Goal: Communication & Community: Answer question/provide support

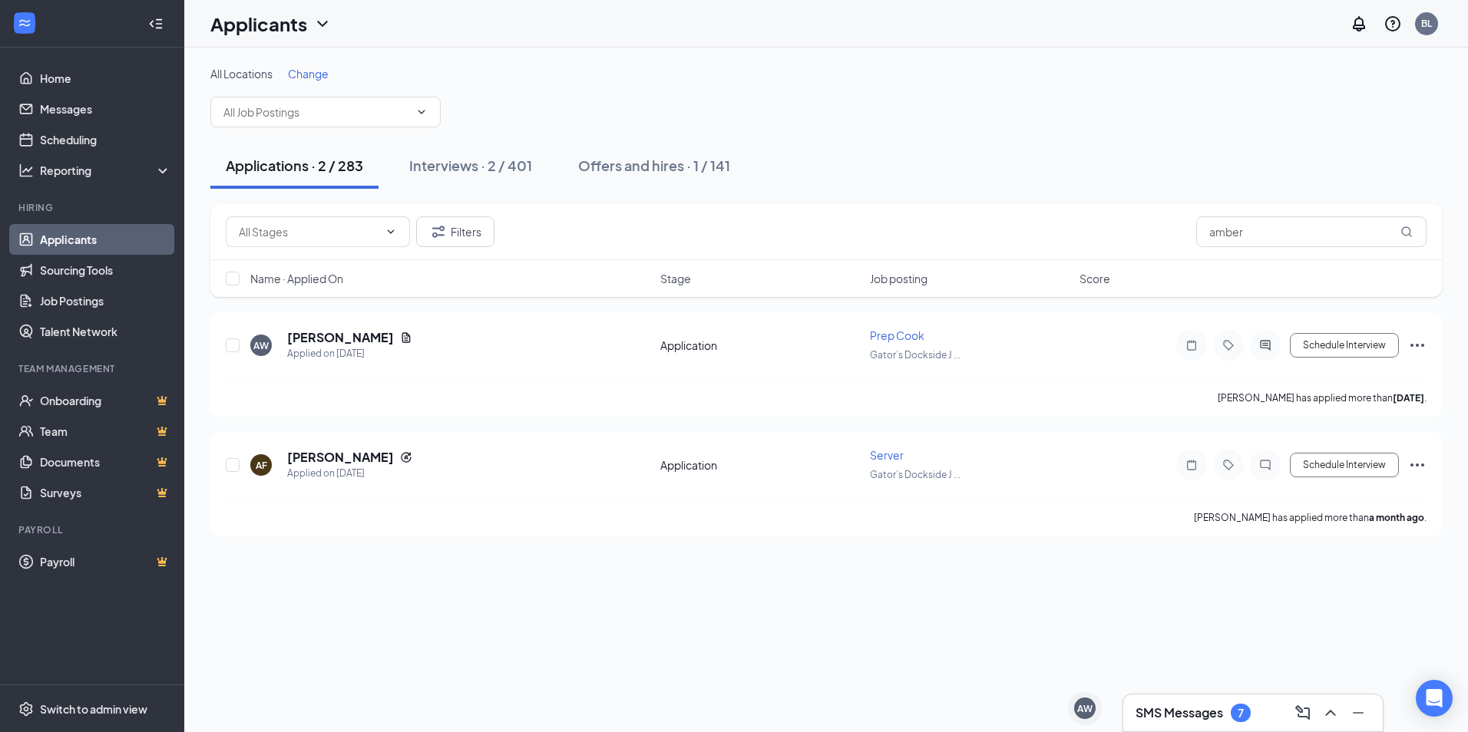
drag, startPoint x: 1222, startPoint y: 732, endPoint x: 1221, endPoint y: 721, distance: 10.8
click at [1221, 721] on div "SMS Messages 7" at bounding box center [1252, 713] width 261 height 38
click at [1221, 710] on h3 "SMS Messages" at bounding box center [1179, 713] width 88 height 17
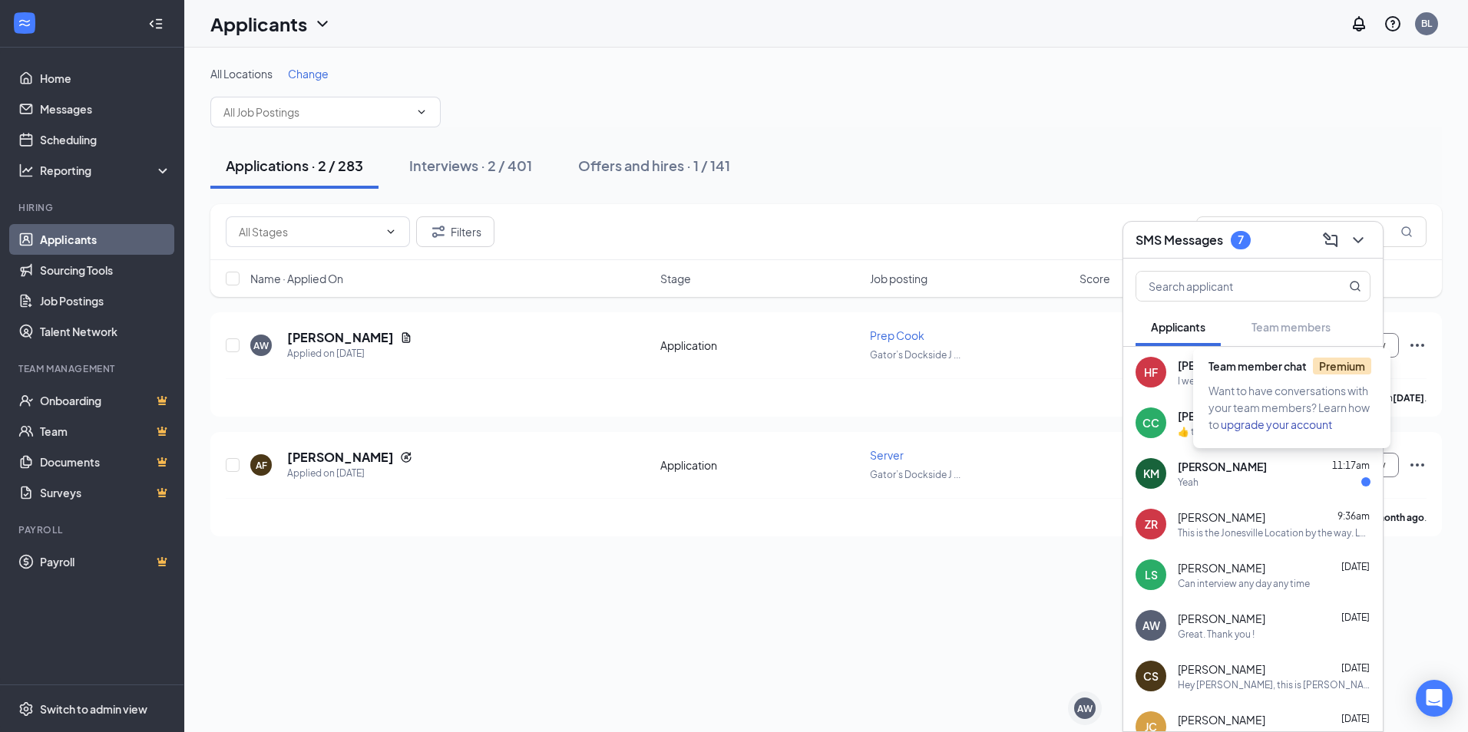
click at [1264, 391] on span "Want to have conversations with your team members? Learn how to upgrade your ac…" at bounding box center [1288, 408] width 161 height 48
click at [1192, 372] on span "[PERSON_NAME]" at bounding box center [1222, 365] width 89 height 15
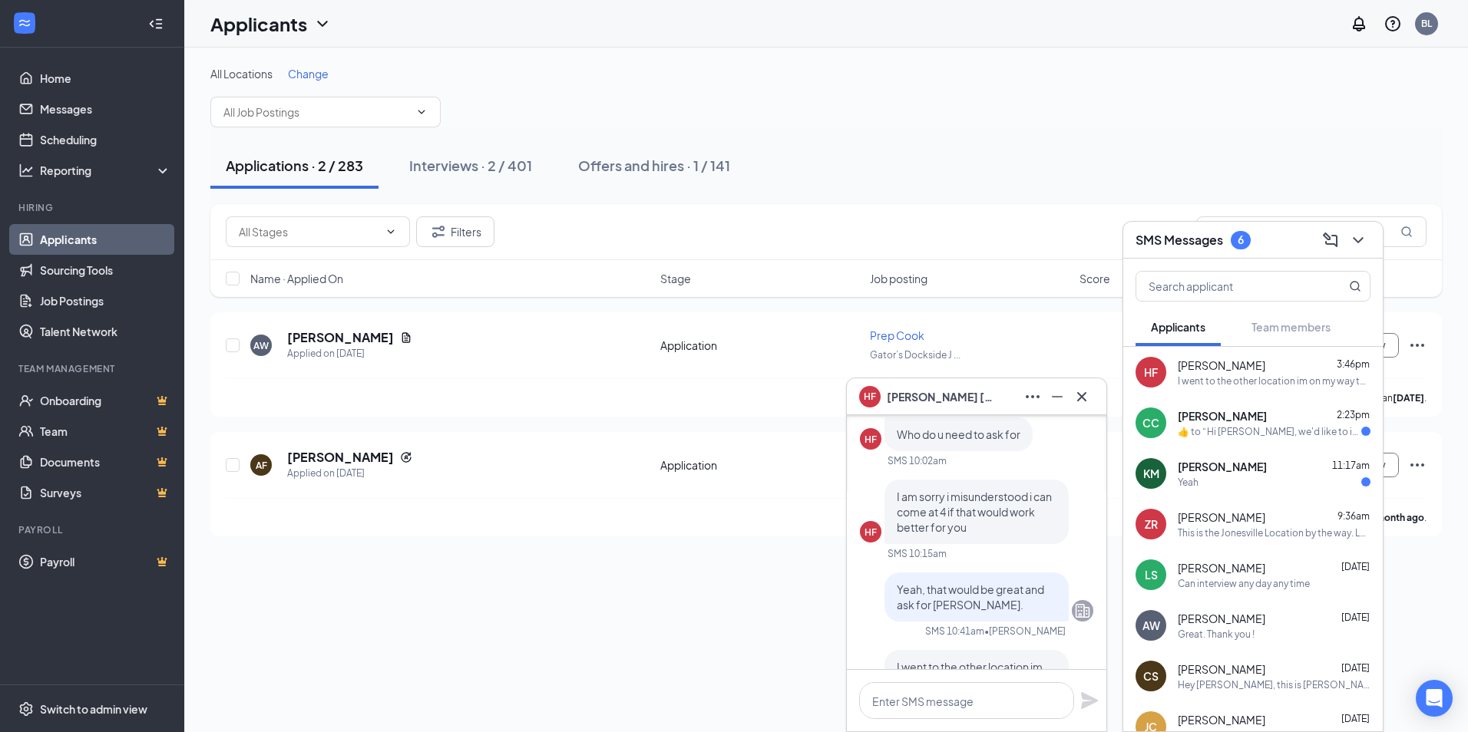
scroll to position [-154, 0]
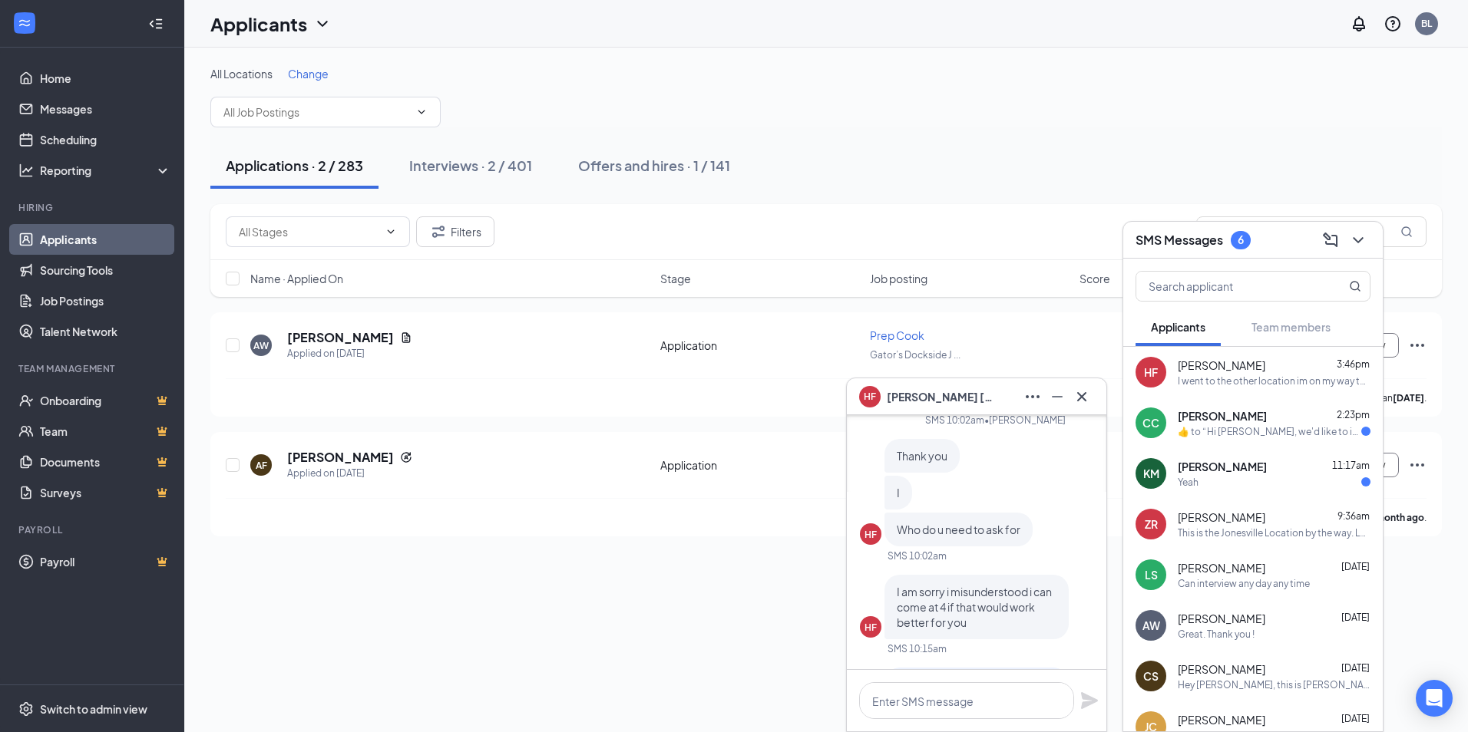
click at [904, 398] on span "[PERSON_NAME]" at bounding box center [940, 396] width 107 height 17
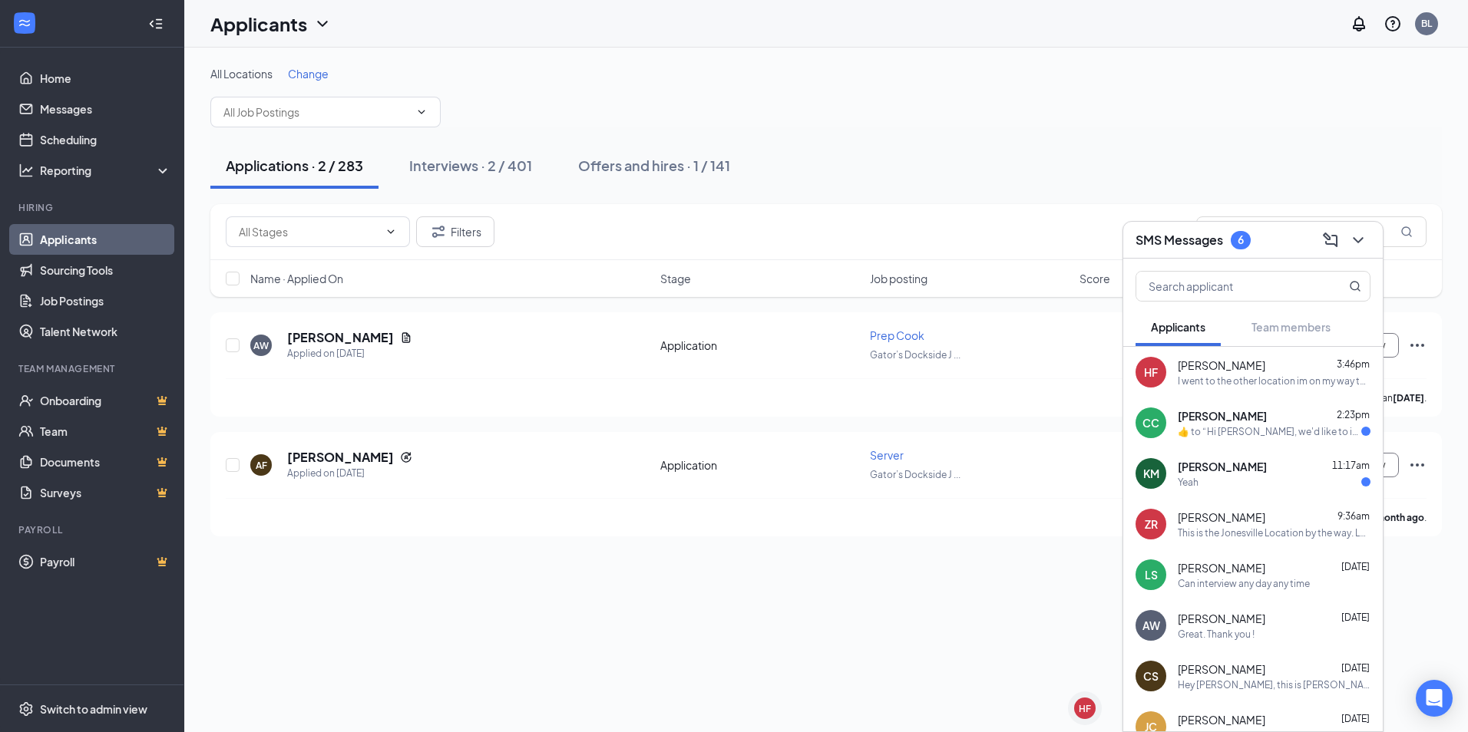
scroll to position [0, 0]
click at [1297, 487] on div "Yeah" at bounding box center [1274, 482] width 193 height 13
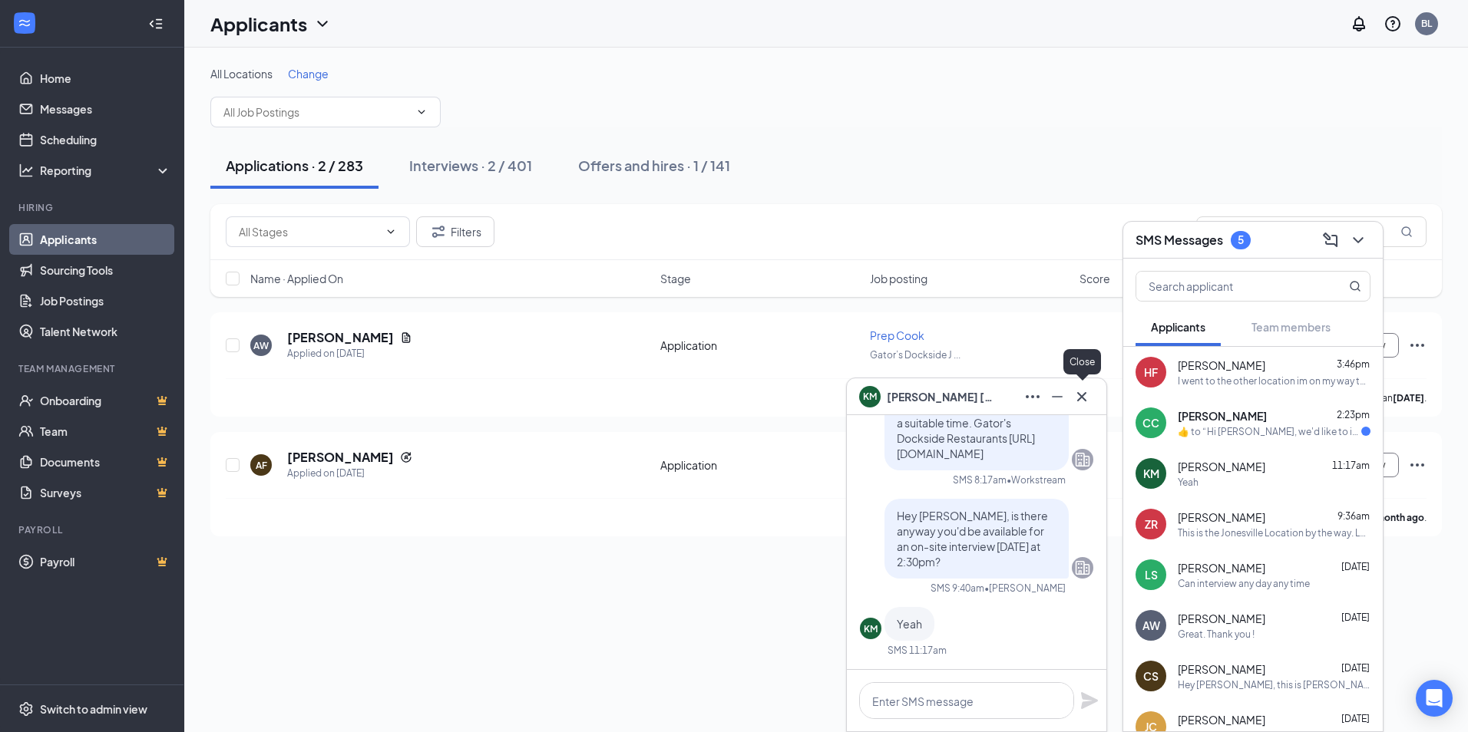
click at [1085, 393] on icon "Cross" at bounding box center [1081, 395] width 9 height 9
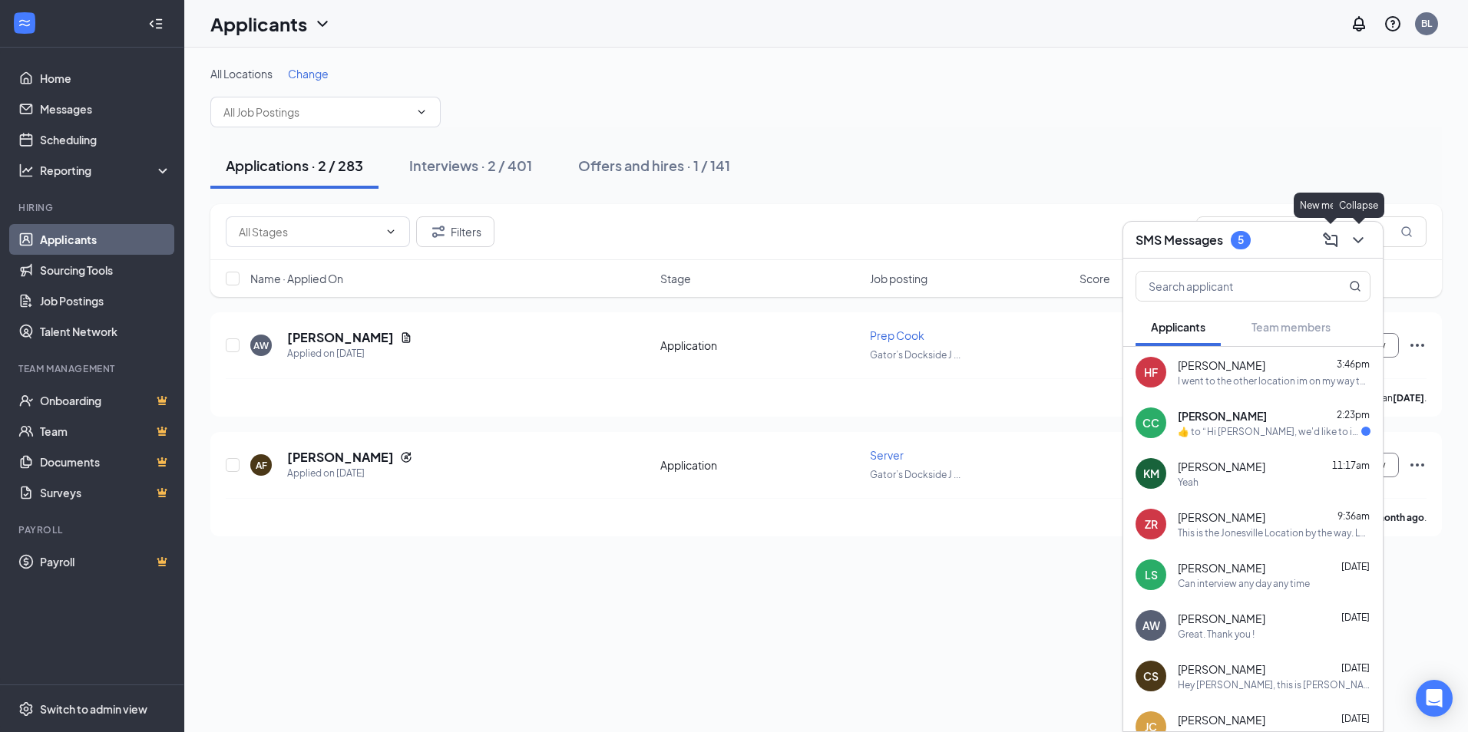
click at [1349, 234] on icon "ChevronDown" at bounding box center [1358, 240] width 18 height 18
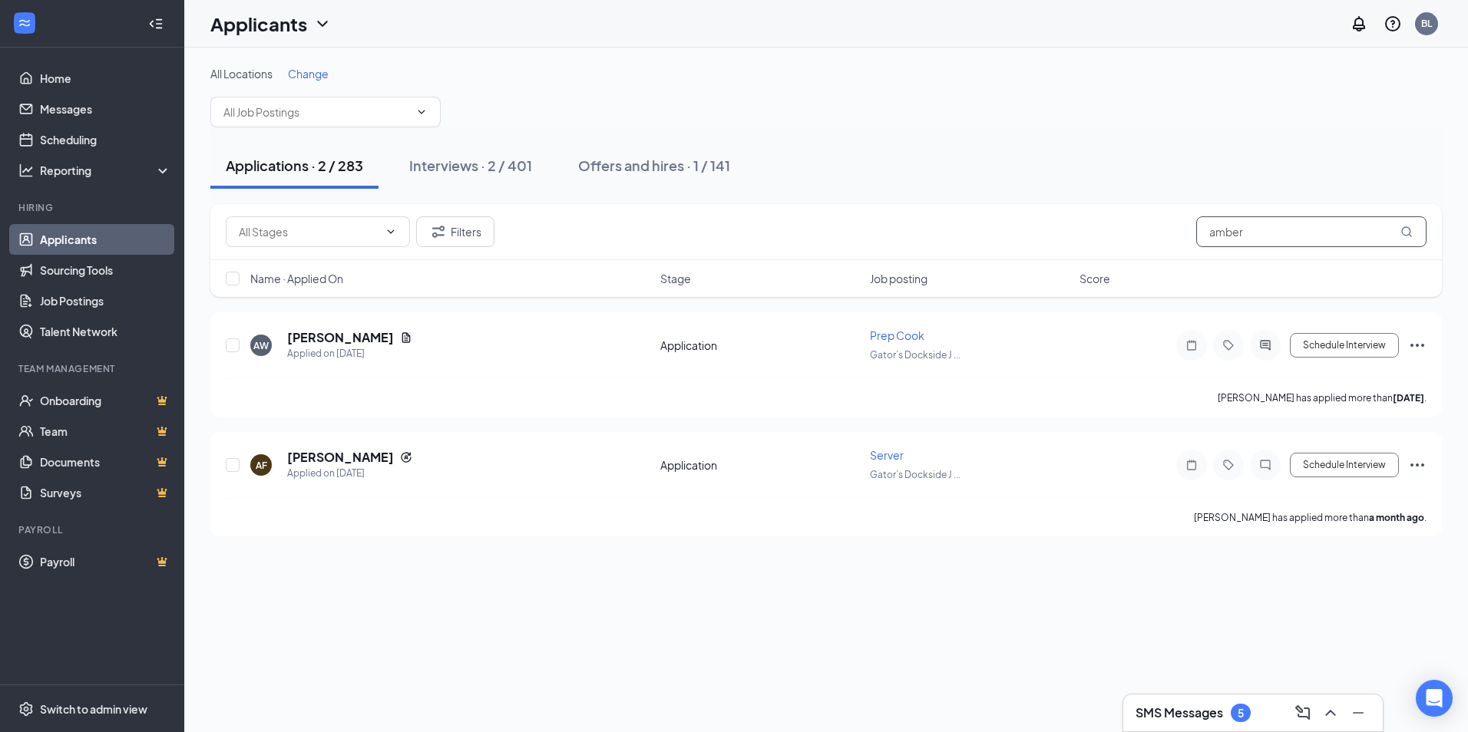
click at [1346, 230] on input "amber" at bounding box center [1311, 231] width 230 height 31
drag, startPoint x: 1306, startPoint y: 230, endPoint x: 1171, endPoint y: 225, distance: 135.9
click at [1193, 226] on div "Filters amber" at bounding box center [826, 231] width 1201 height 31
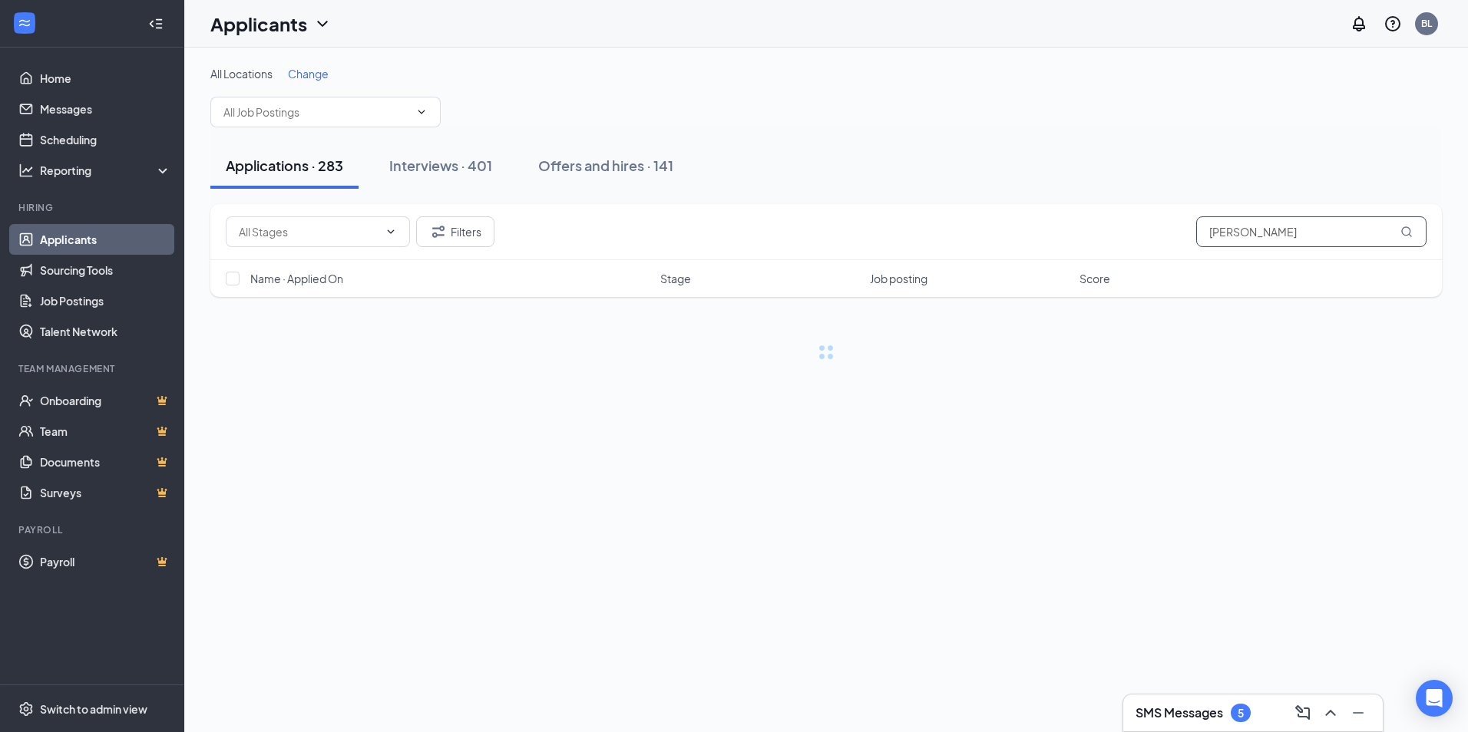
type input "[PERSON_NAME]"
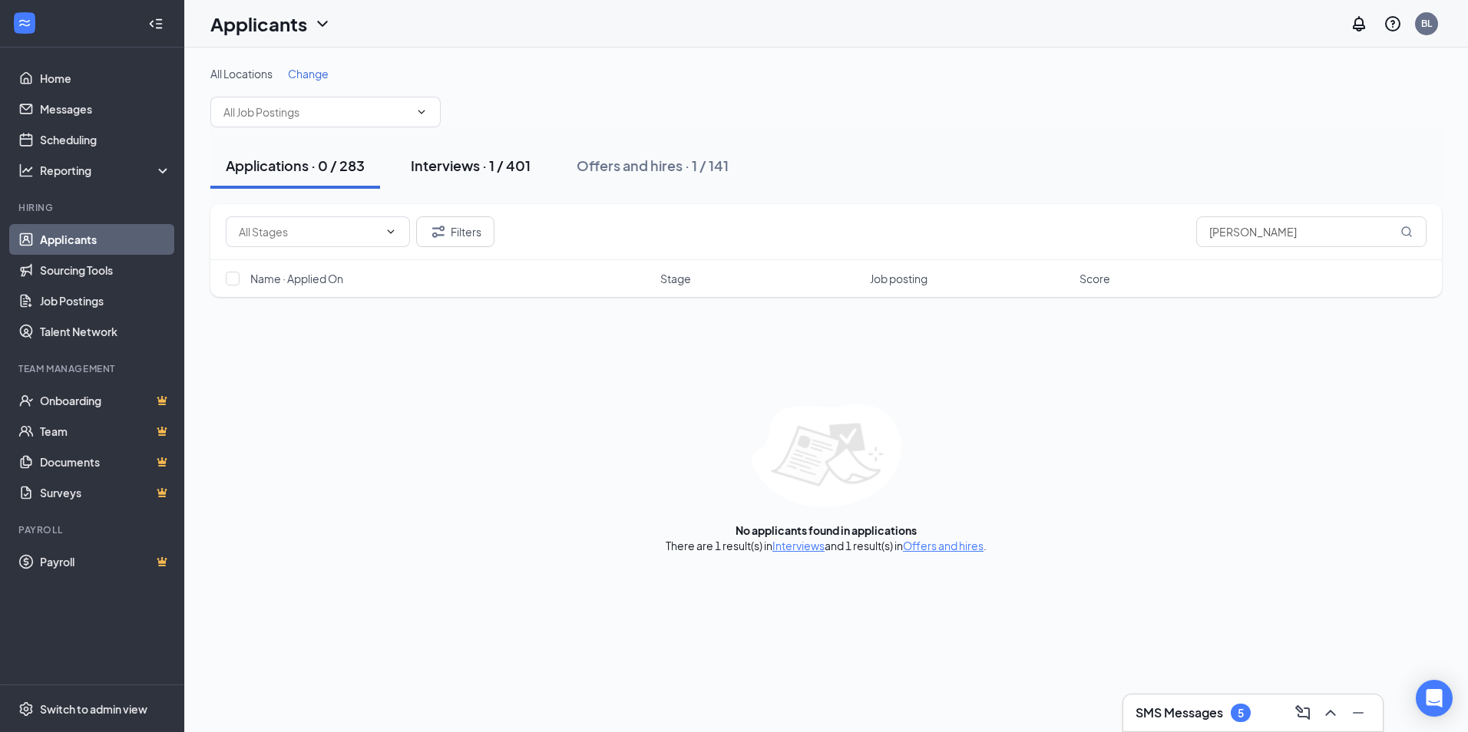
click at [487, 167] on div "Interviews · 1 / 401" at bounding box center [471, 165] width 120 height 19
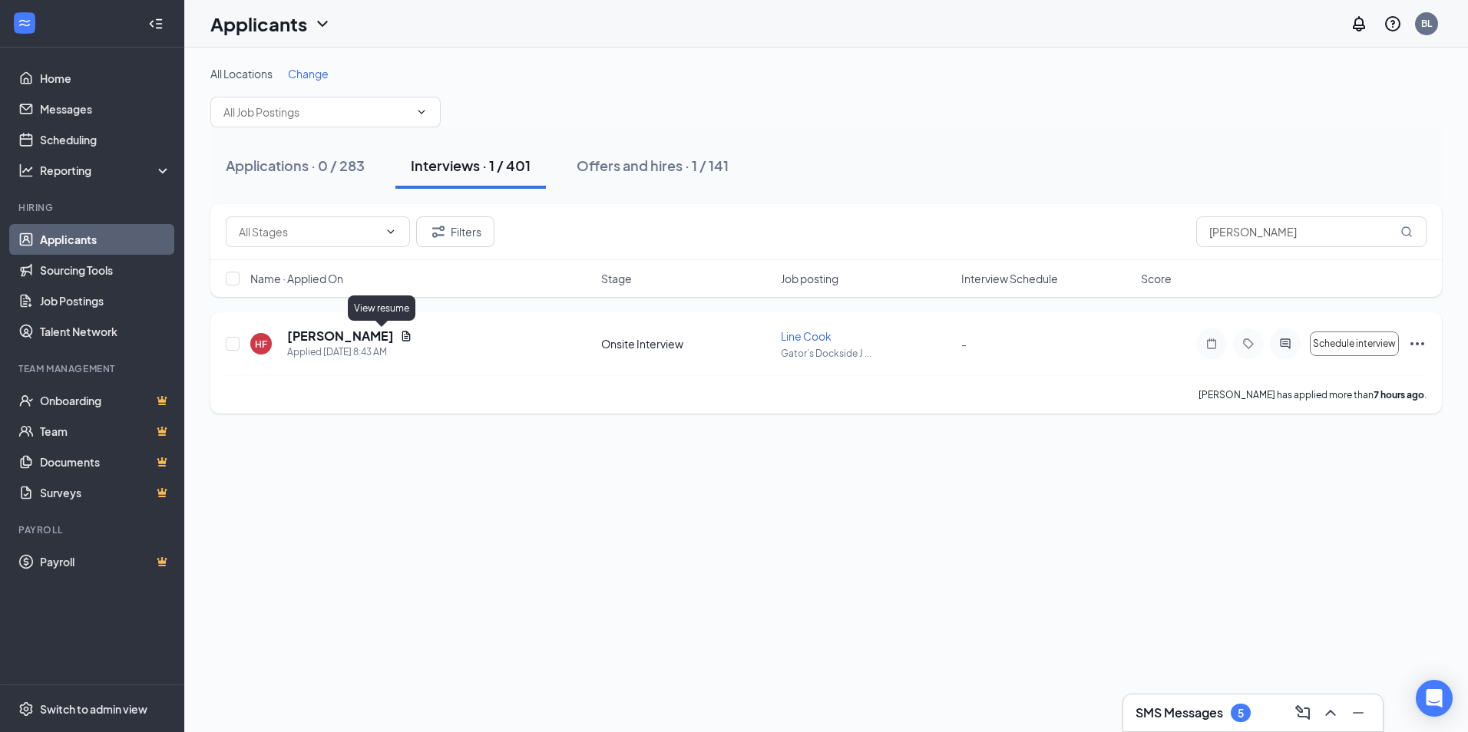
click at [400, 335] on icon "Document" at bounding box center [406, 336] width 12 height 12
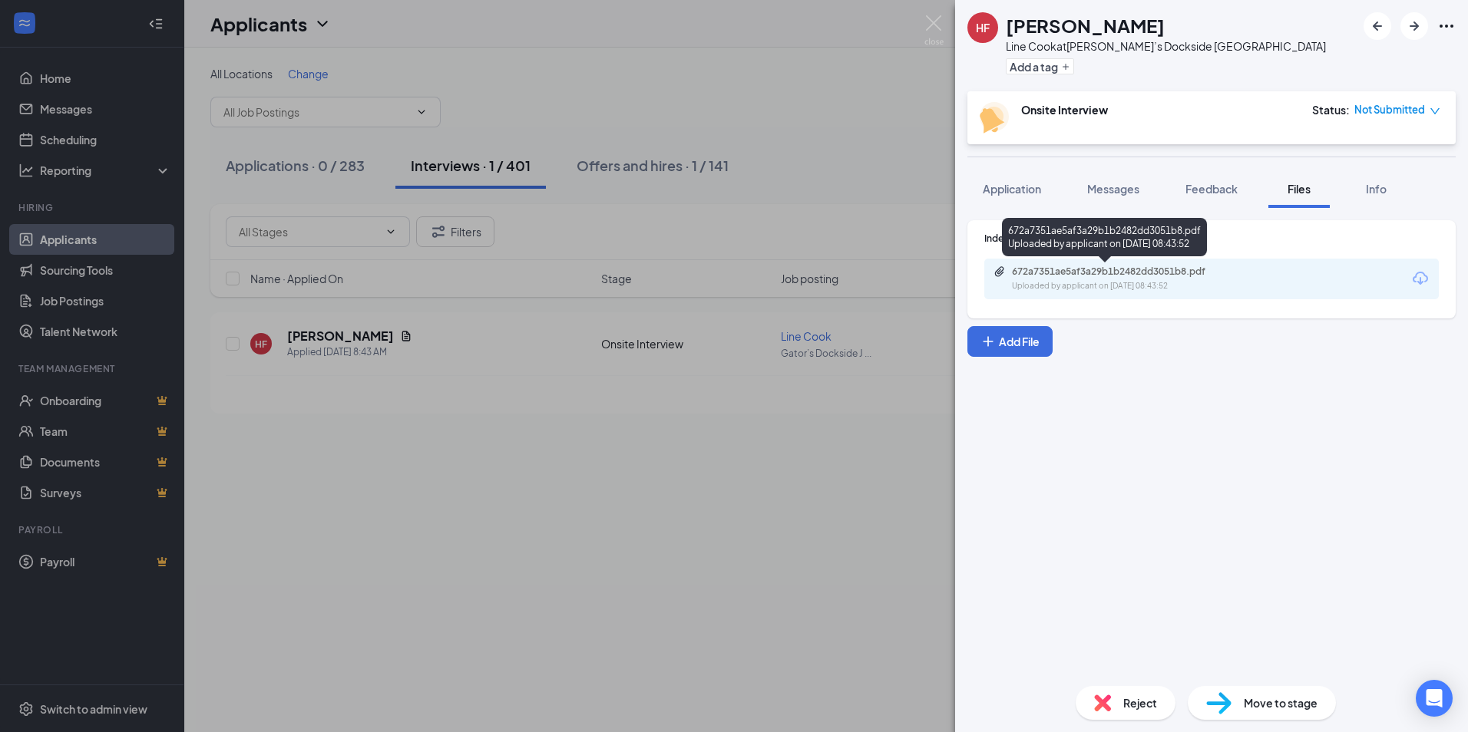
click at [1135, 283] on div "Uploaded by applicant on [DATE] 08:43:52" at bounding box center [1127, 286] width 230 height 12
click at [1015, 177] on button "Application" at bounding box center [1011, 189] width 89 height 38
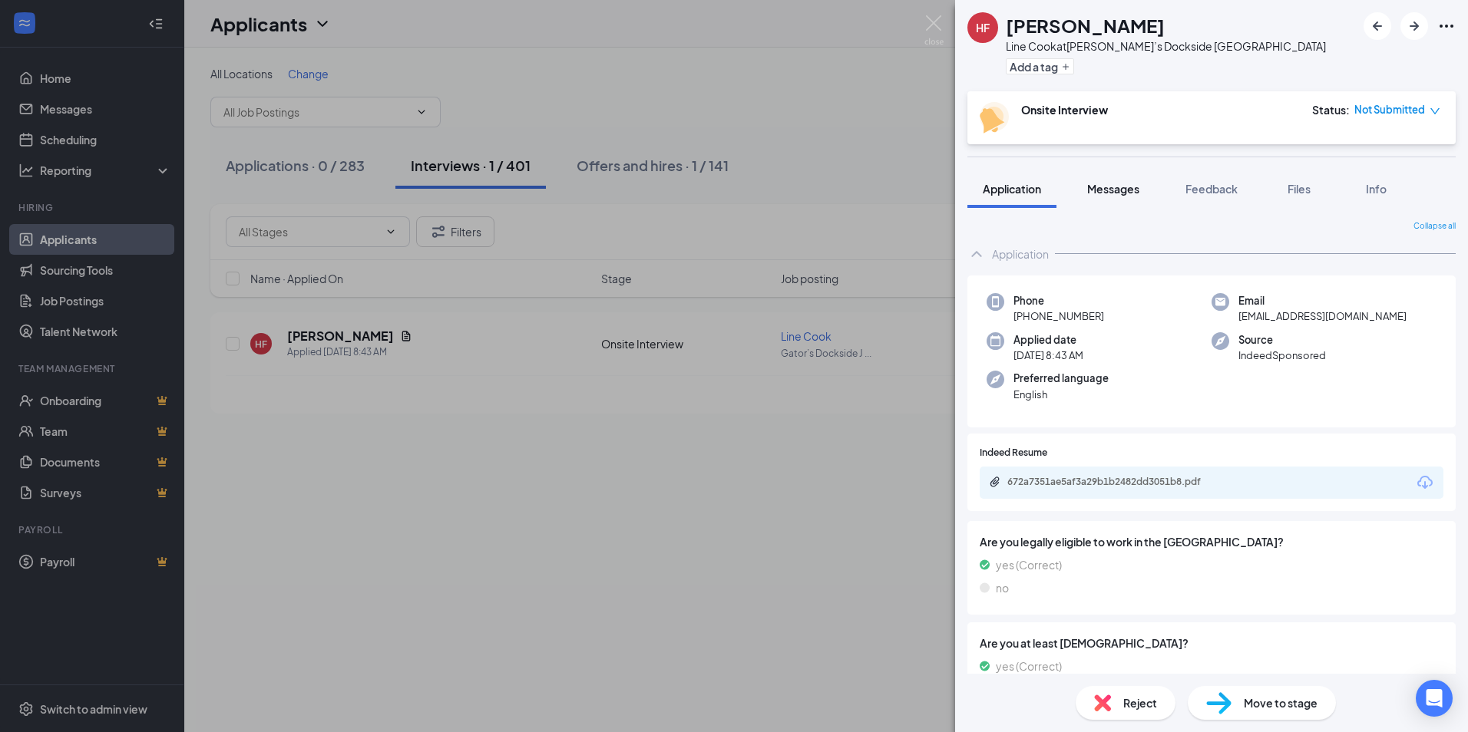
click at [1098, 181] on div "Messages" at bounding box center [1113, 188] width 52 height 15
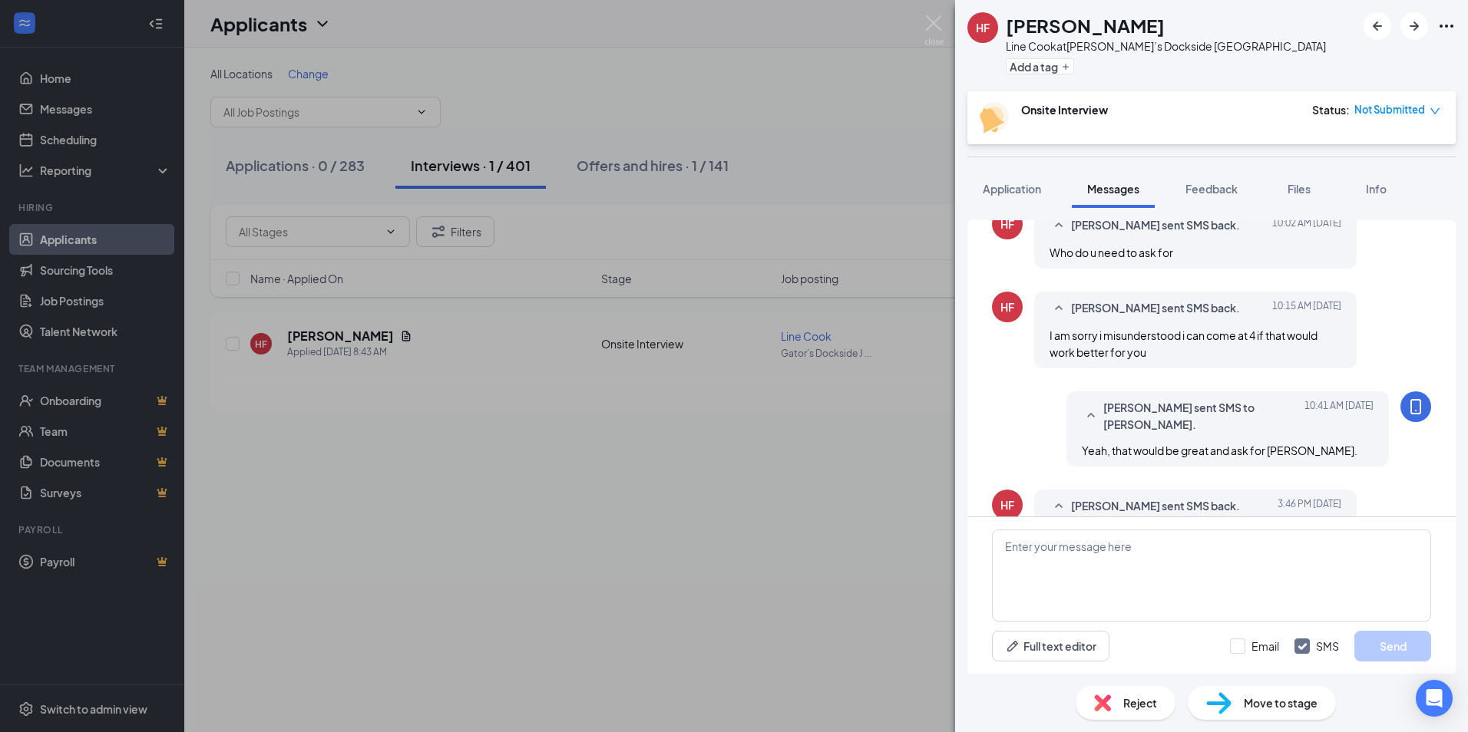
scroll to position [633, 0]
click at [1098, 600] on textarea at bounding box center [1211, 576] width 439 height 92
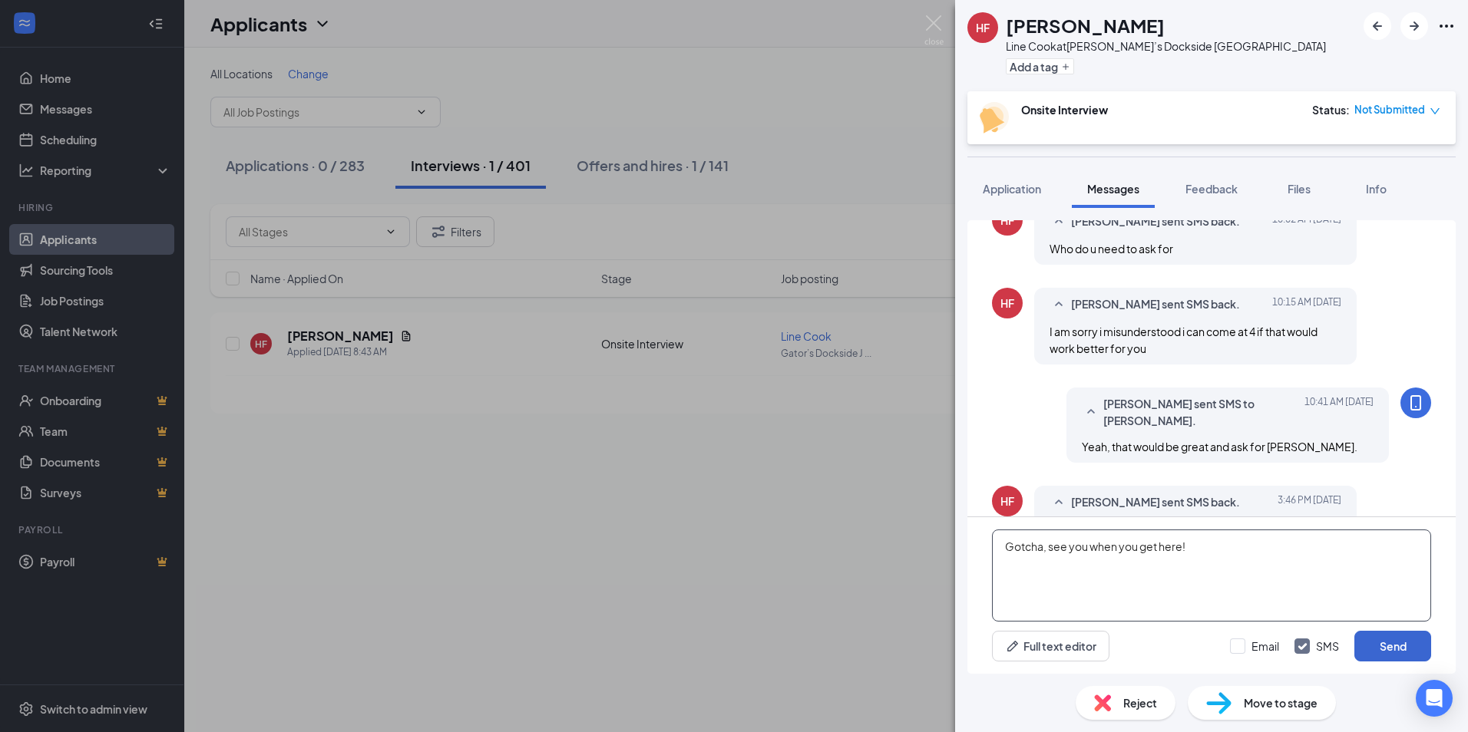
type textarea "Gotcha, see you when you get here!"
click at [1380, 635] on button "Send" at bounding box center [1392, 646] width 77 height 31
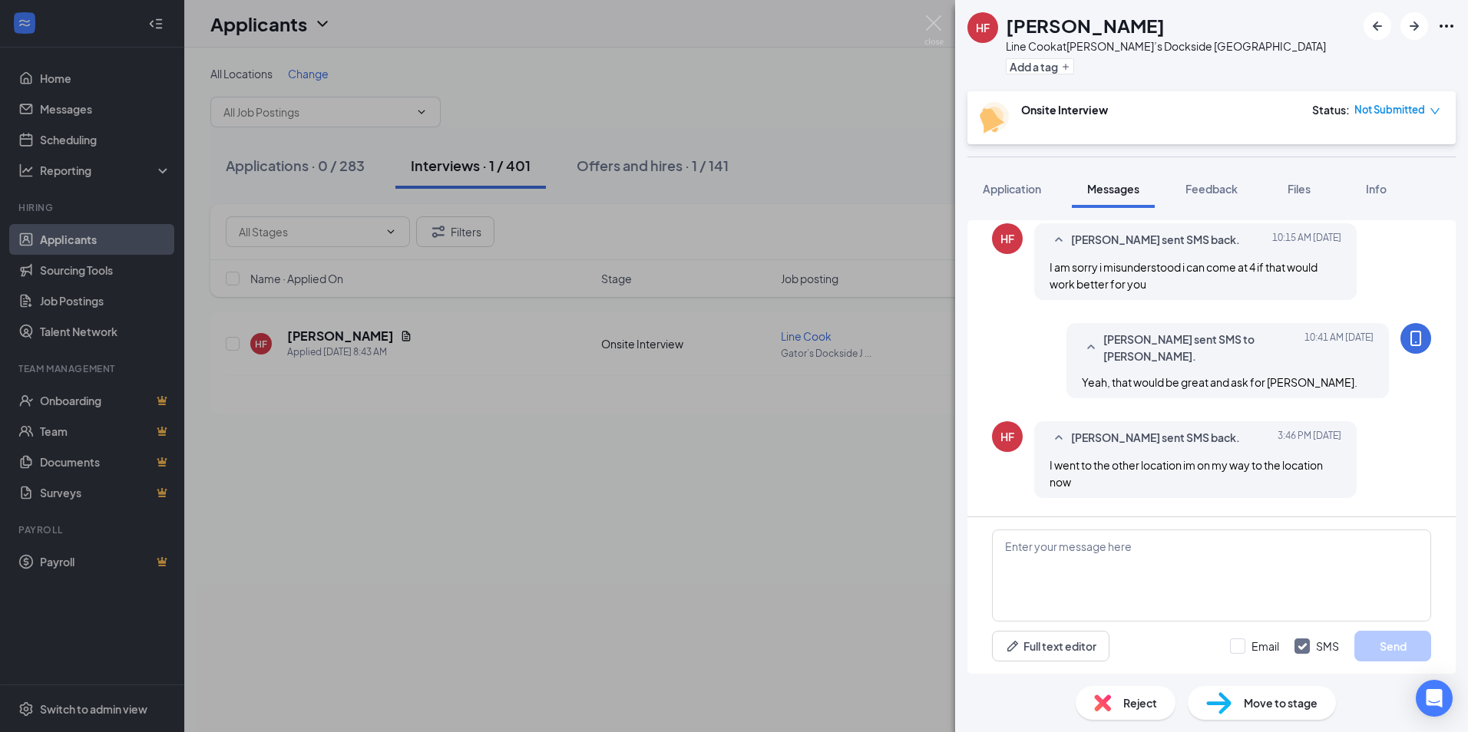
scroll to position [715, 0]
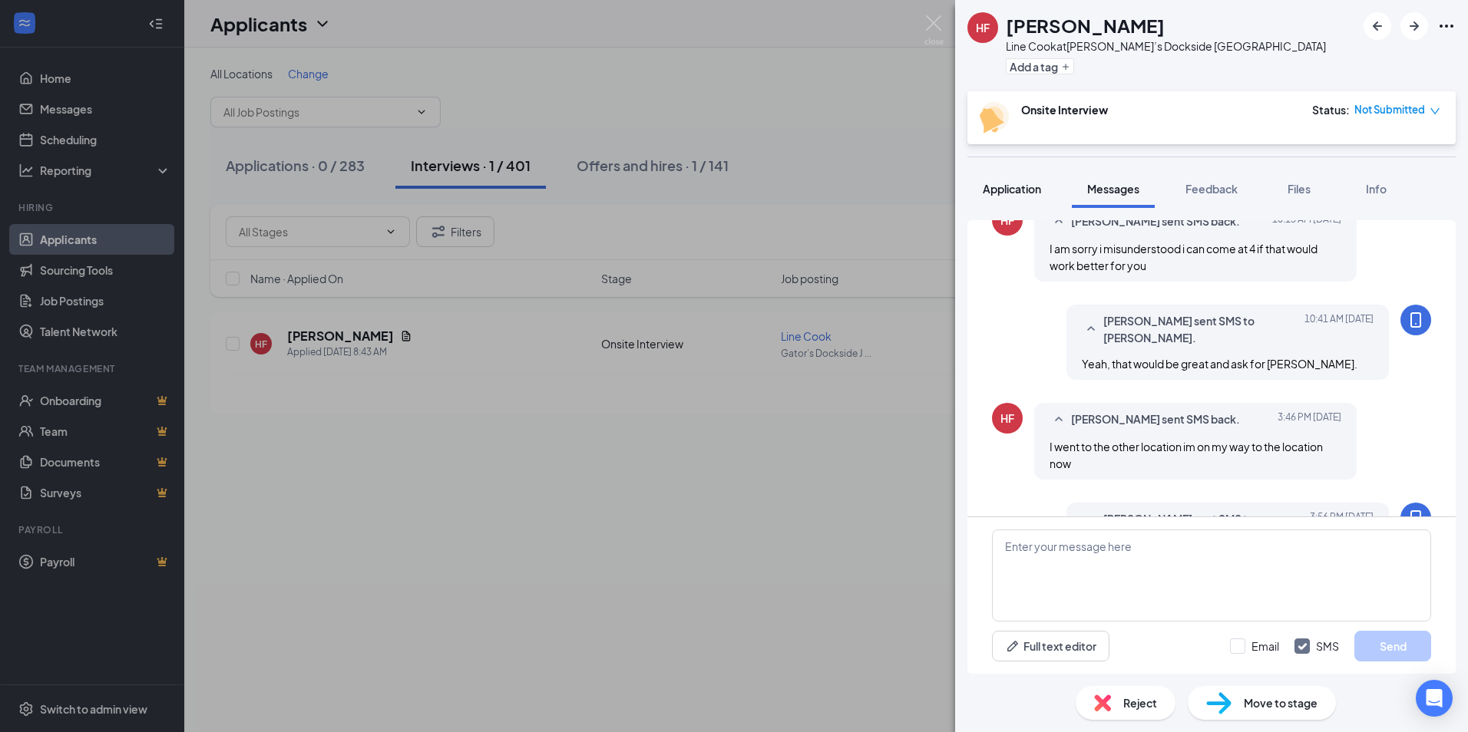
click at [1021, 206] on button "Application" at bounding box center [1011, 189] width 89 height 38
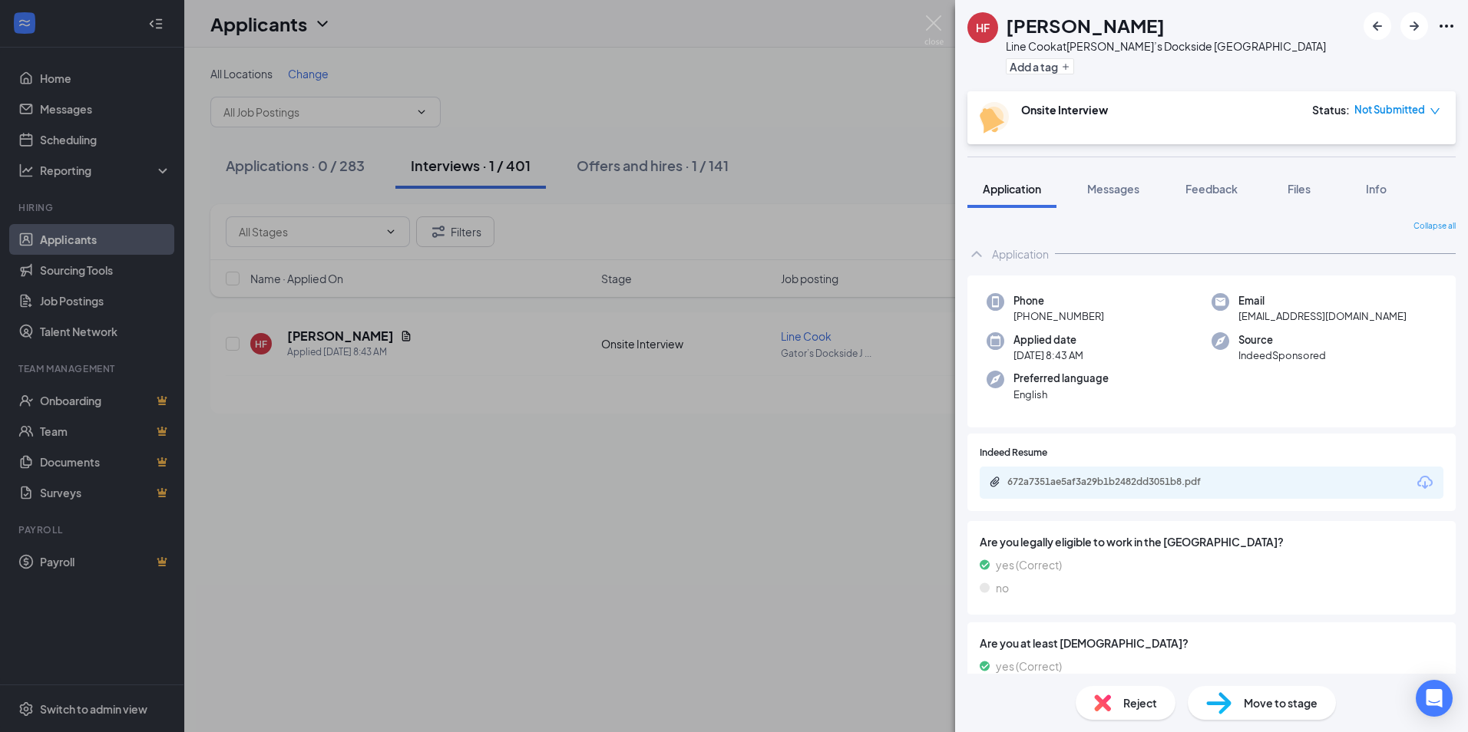
click at [1100, 493] on div "672a7351ae5af3a29b1b2482dd3051b8.pdf" at bounding box center [1211, 483] width 464 height 32
click at [1101, 494] on div "672a7351ae5af3a29b1b2482dd3051b8.pdf" at bounding box center [1211, 483] width 464 height 32
drag, startPoint x: 1101, startPoint y: 494, endPoint x: 1098, endPoint y: 481, distance: 12.5
click at [1098, 481] on div "672a7351ae5af3a29b1b2482dd3051b8.pdf" at bounding box center [1114, 482] width 215 height 12
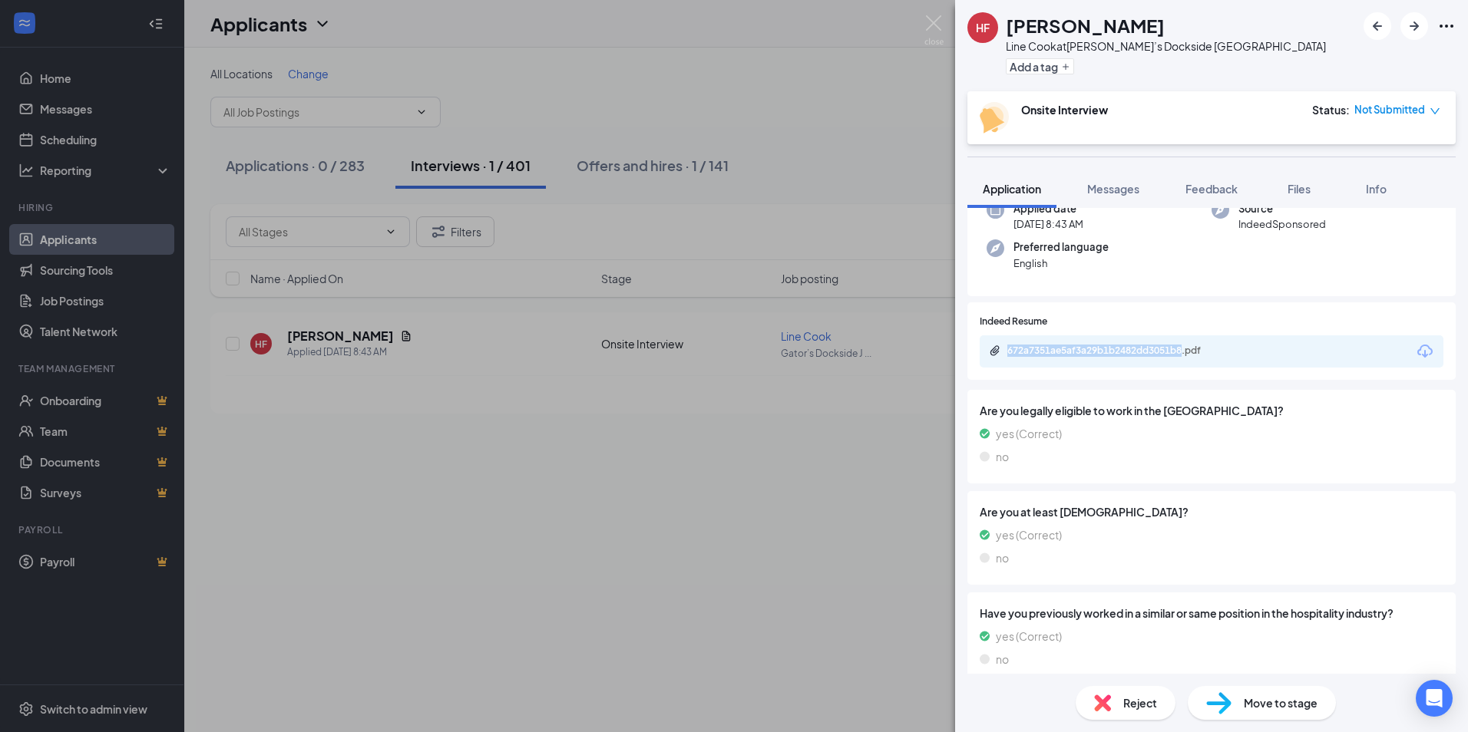
scroll to position [147, 0]
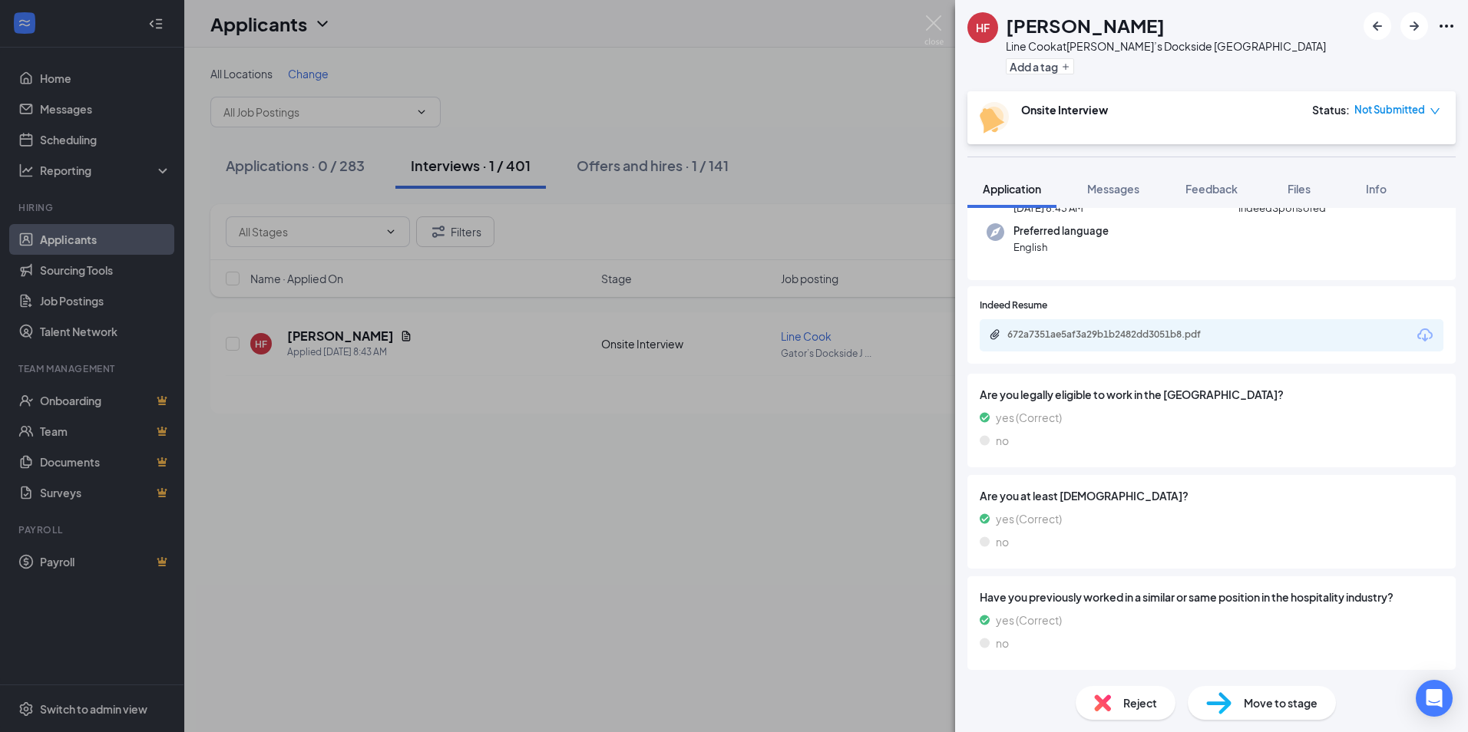
click at [1191, 433] on div "no" at bounding box center [1211, 440] width 464 height 17
click at [1158, 329] on div "672a7351ae5af3a29b1b2482dd3051b8.pdf" at bounding box center [1114, 335] width 215 height 12
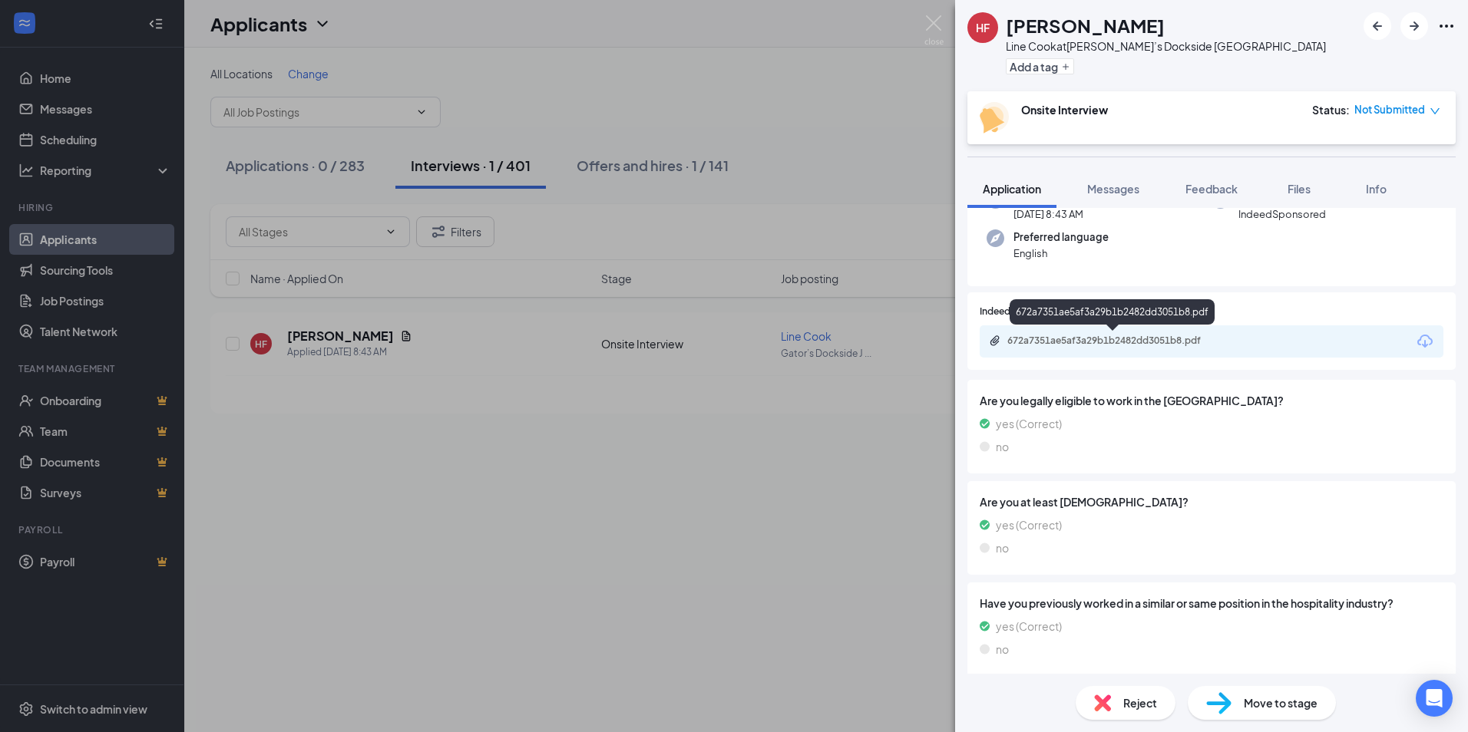
click at [1138, 349] on div "672a7351ae5af3a29b1b2482dd3051b8.pdf" at bounding box center [1211, 341] width 464 height 32
click at [1142, 345] on div "672a7351ae5af3a29b1b2482dd3051b8.pdf" at bounding box center [1114, 341] width 215 height 12
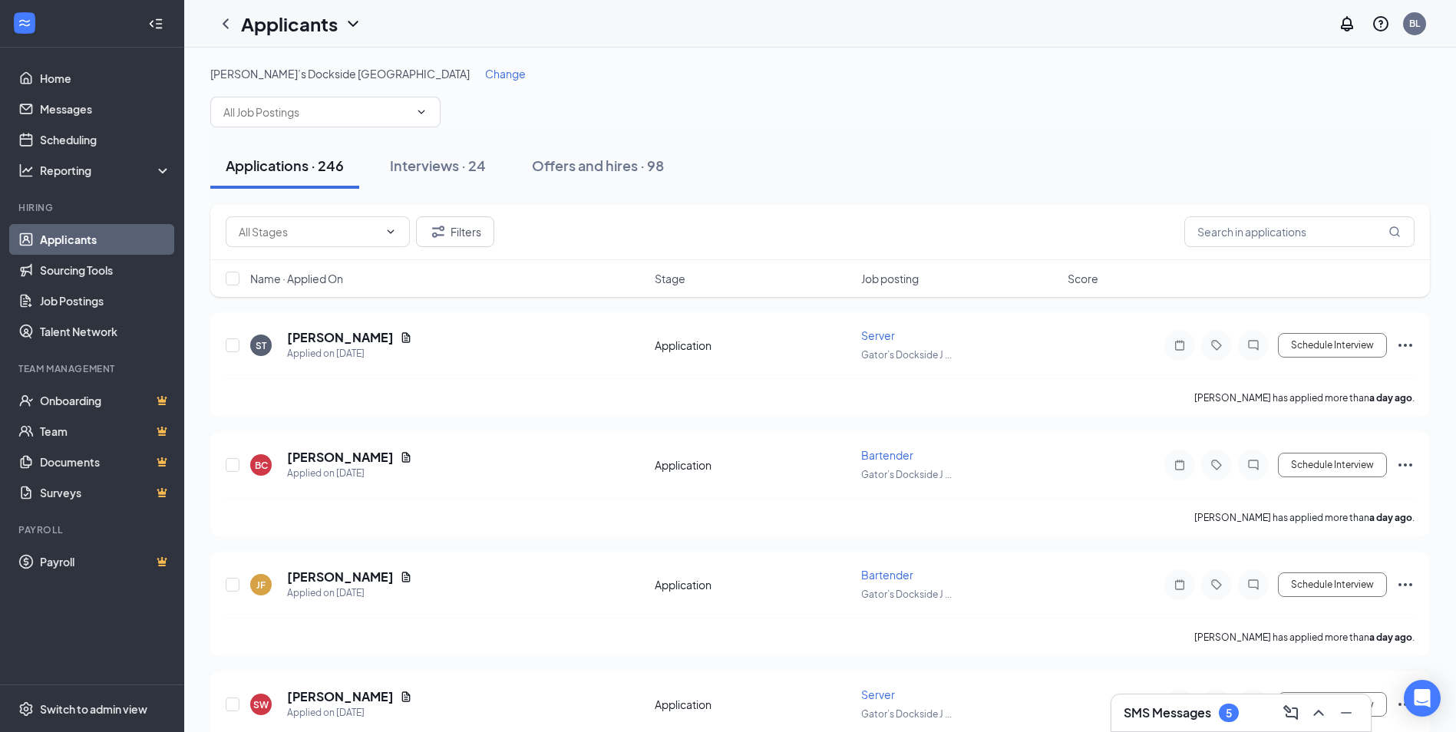
click at [1200, 722] on div "SMS Messages 5" at bounding box center [1181, 713] width 115 height 18
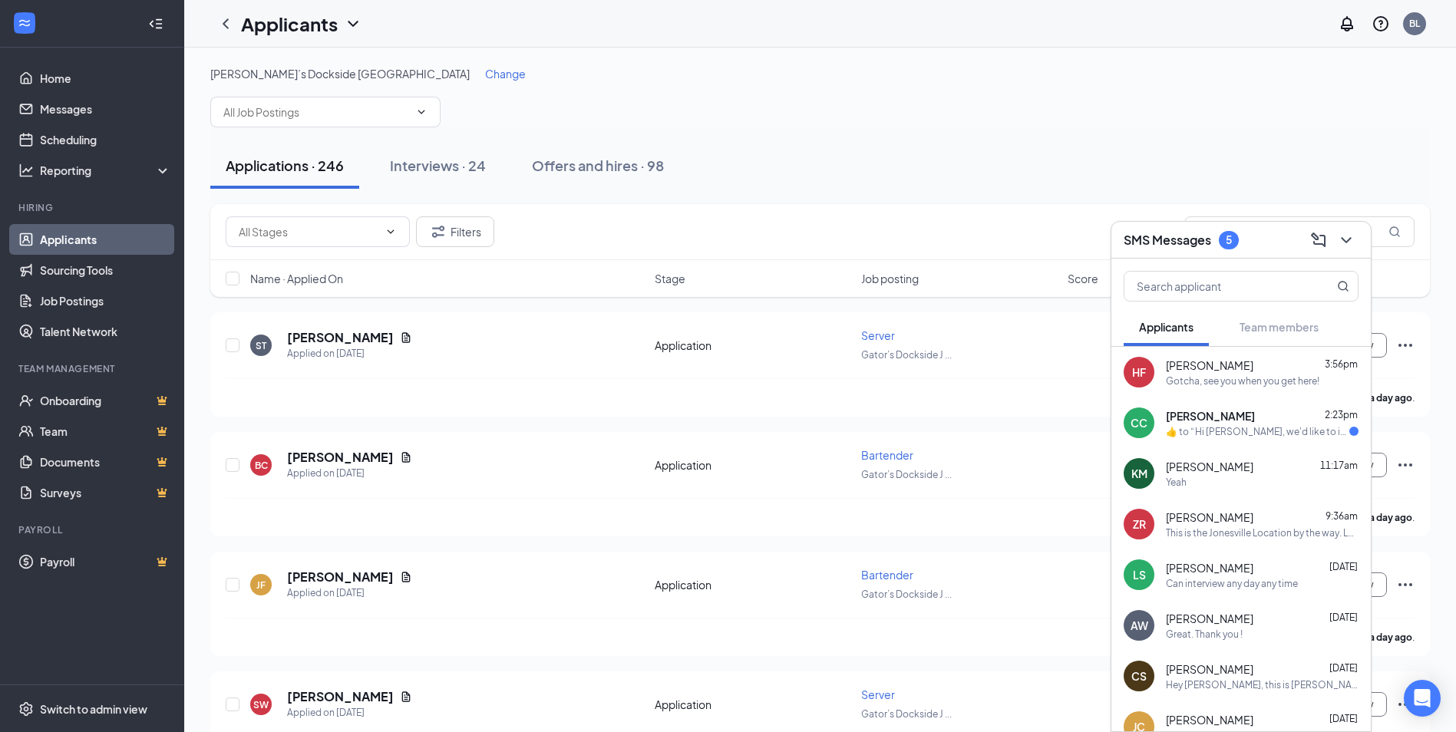
click at [1221, 408] on span "[PERSON_NAME]" at bounding box center [1210, 415] width 89 height 15
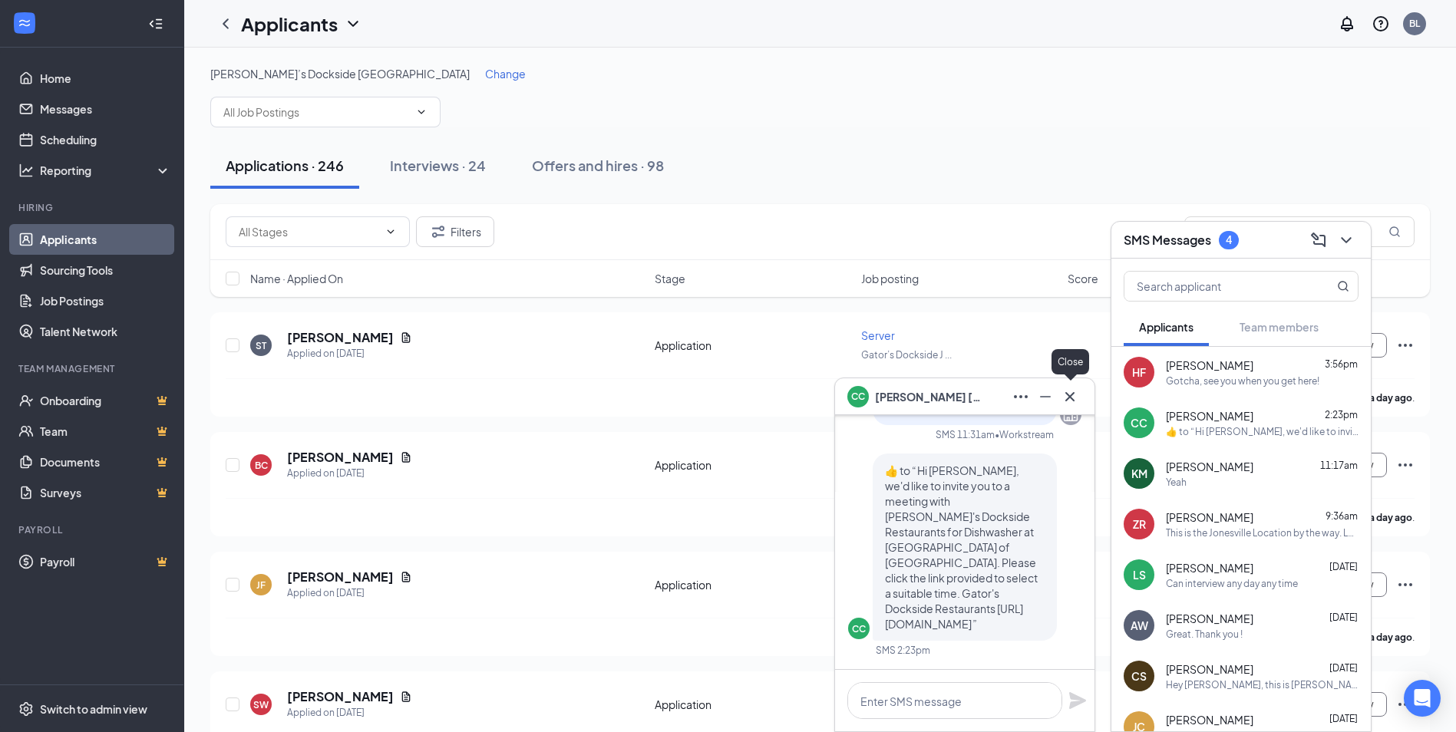
click at [1074, 391] on icon "Cross" at bounding box center [1070, 397] width 18 height 18
